Goal: Check status: Check status

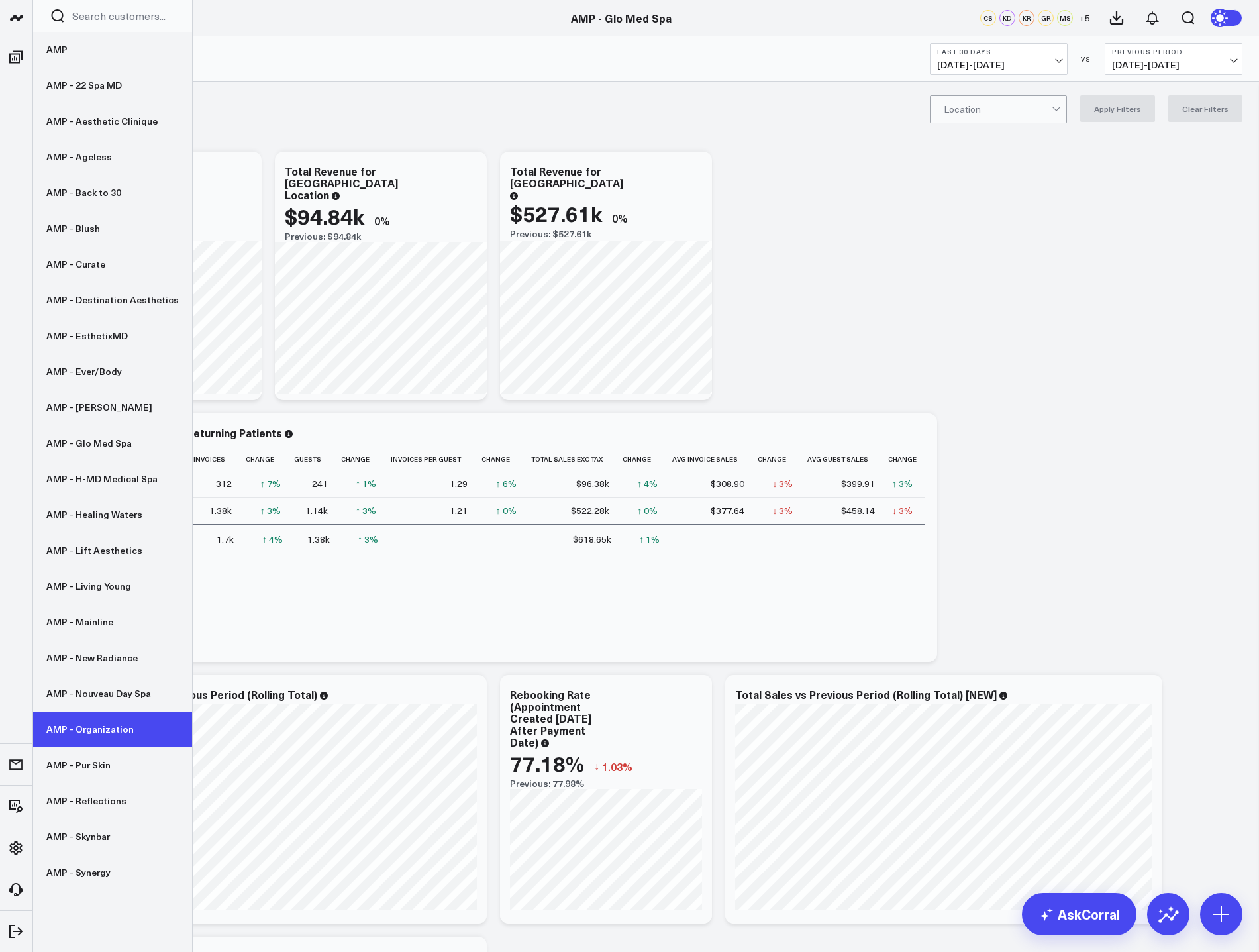
click at [99, 734] on link "AMP - Organization" at bounding box center [112, 729] width 159 height 36
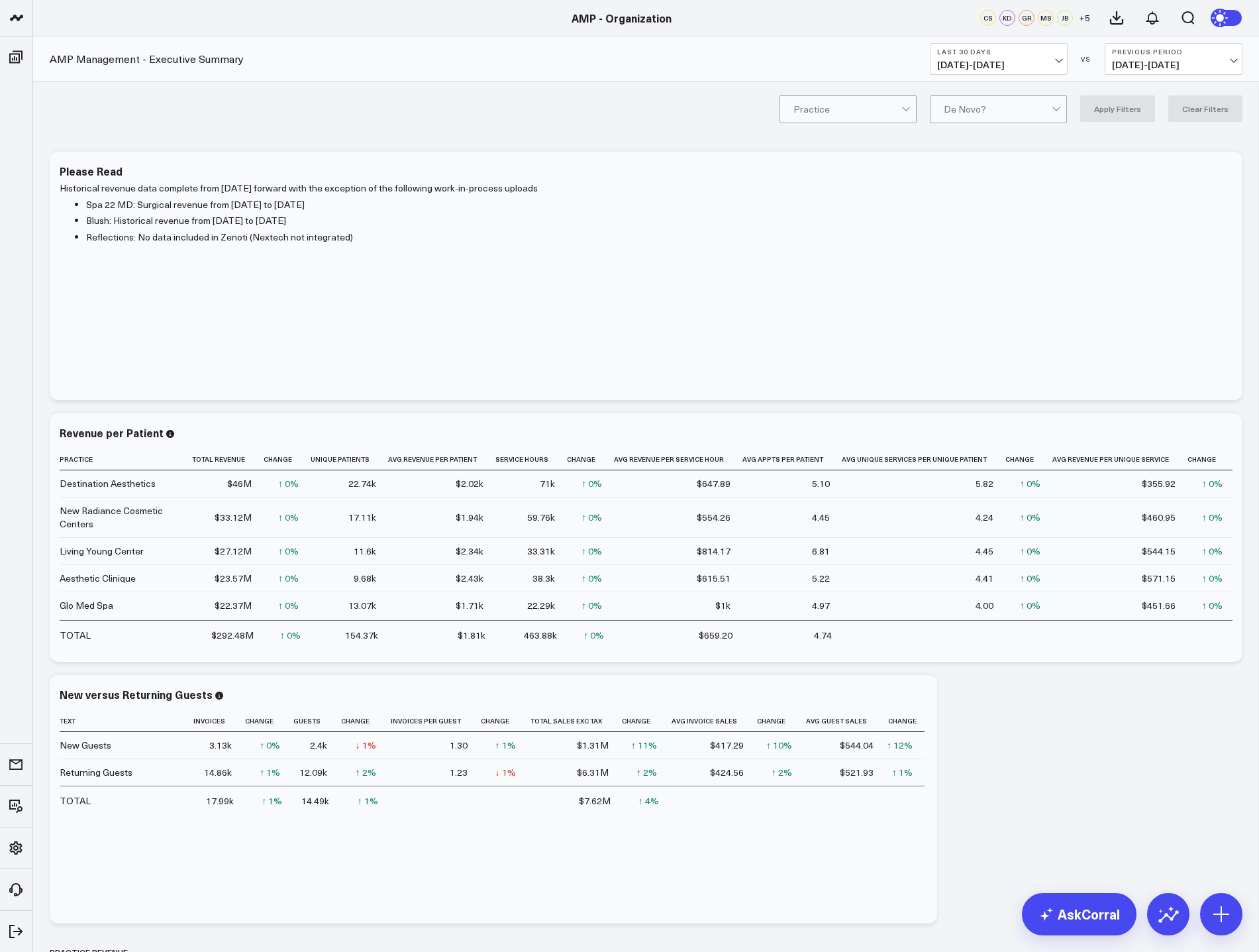
click at [1041, 67] on span "[DATE] - [DATE]" at bounding box center [999, 65] width 123 height 11
click at [1002, 351] on link "MTD" at bounding box center [999, 345] width 136 height 25
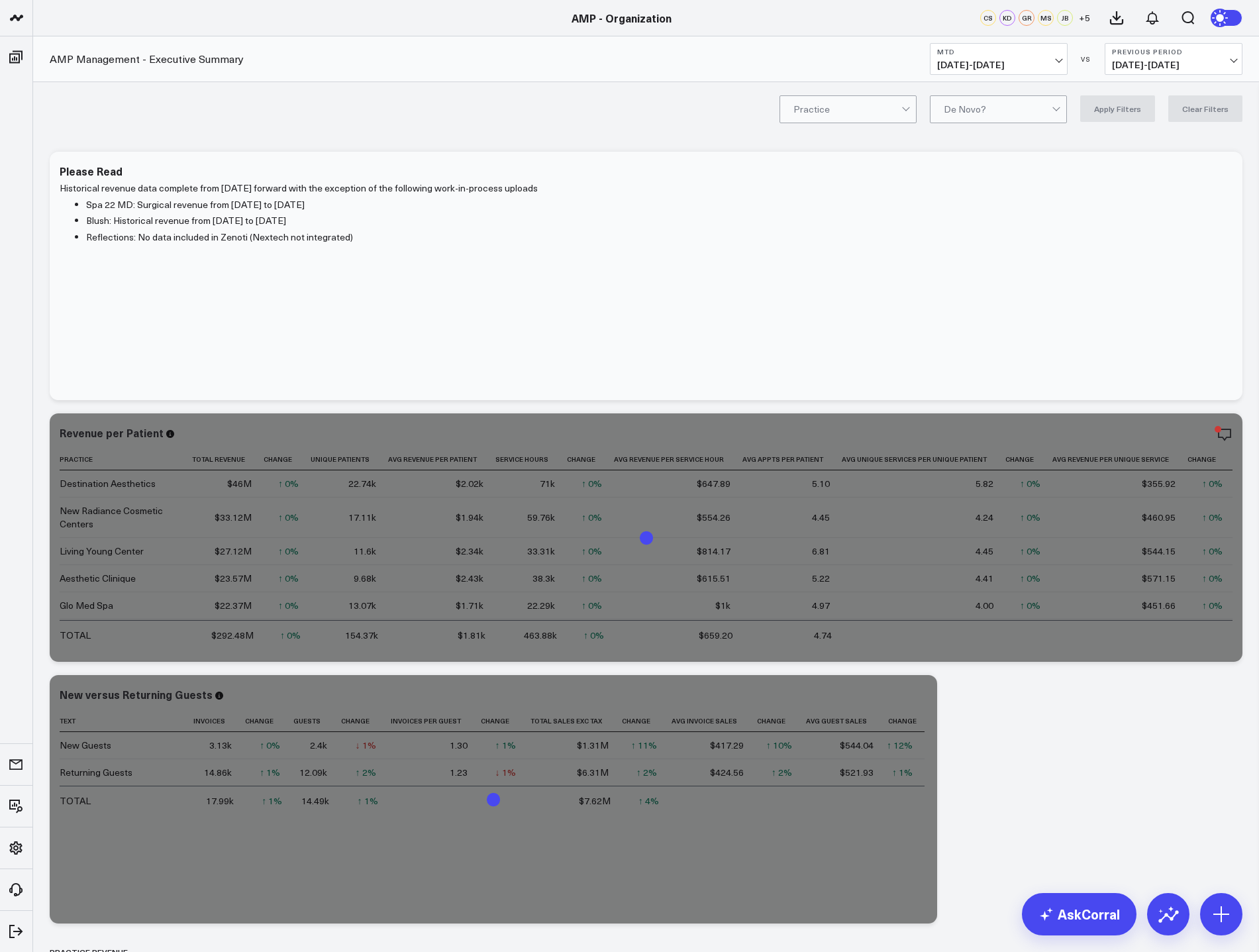
click at [1150, 67] on span "[DATE] - [DATE]" at bounding box center [1173, 65] width 123 height 11
click at [1156, 140] on link "YoY" at bounding box center [1173, 139] width 136 height 25
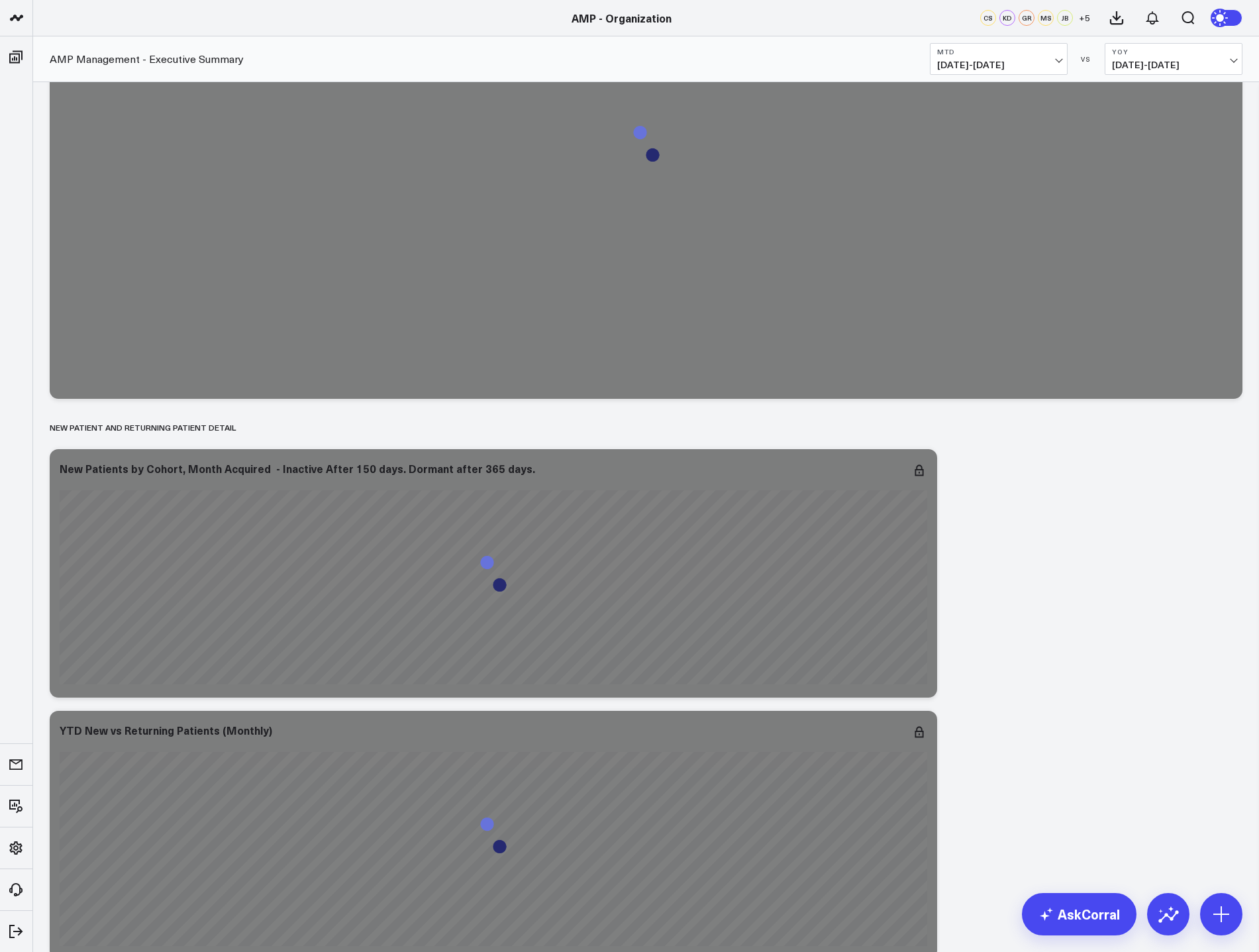
scroll to position [3311, 0]
